Goal: Navigation & Orientation: Find specific page/section

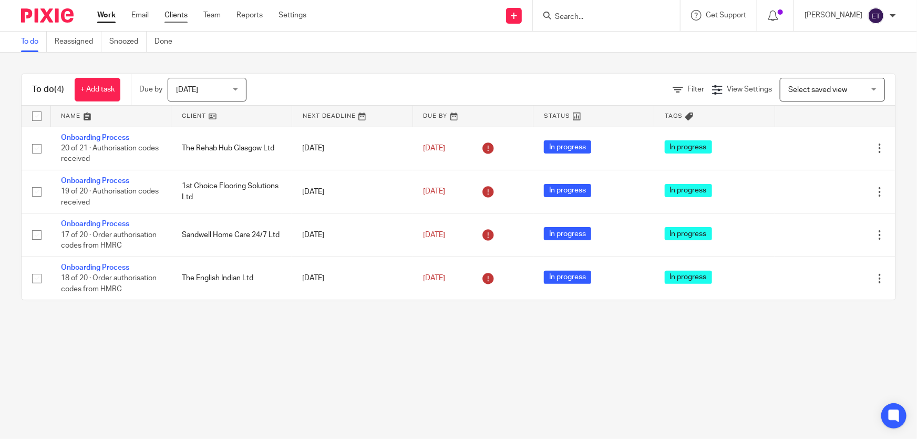
click at [181, 20] on link "Clients" at bounding box center [175, 15] width 23 height 11
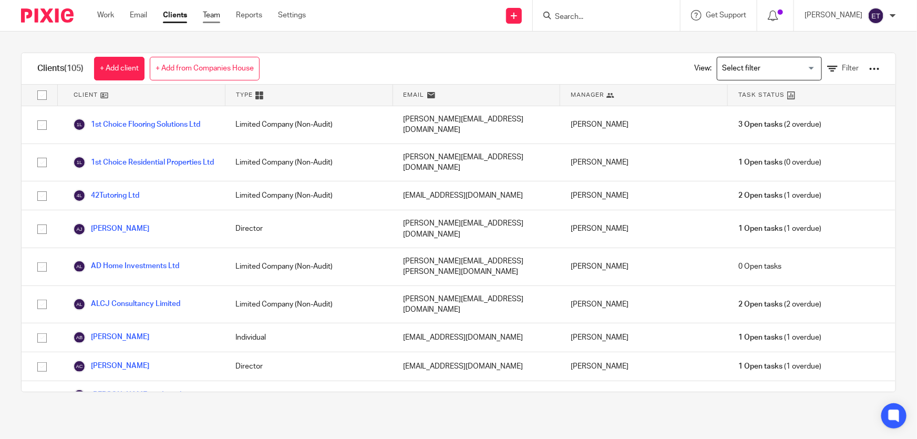
click at [220, 19] on link "Team" at bounding box center [211, 15] width 17 height 11
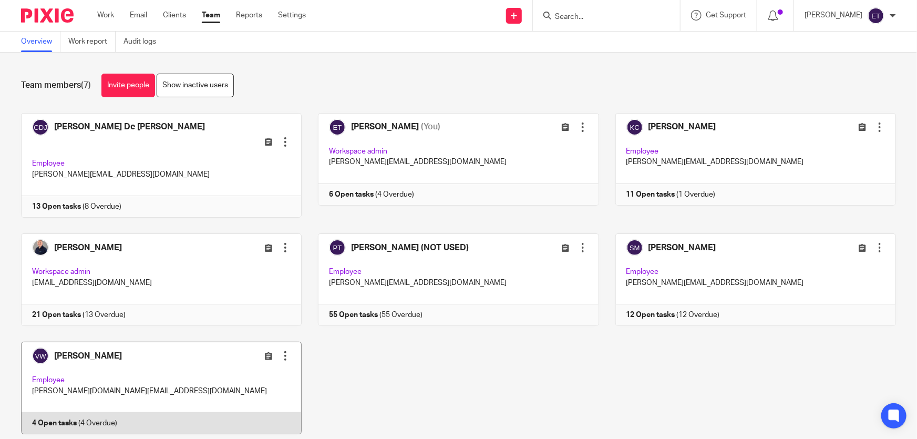
click at [81, 369] on link at bounding box center [153, 387] width 297 height 92
